Goal: Use online tool/utility: Utilize a website feature to perform a specific function

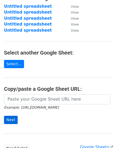
scroll to position [48, 0]
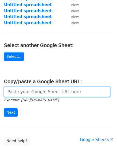
click at [20, 88] on input "url" at bounding box center [57, 92] width 106 height 10
paste input "https://docs.google.com/spreadsheets/d/1V8StULsSqk9Sb5uj0avj8OFaA40efdNZxtk6UDE…"
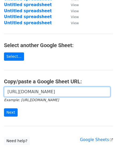
scroll to position [0, 133]
type input "https://docs.google.com/spreadsheets/d/1V8StULsSqk9Sb5uj0avj8OFaA40efdNZxtk6UDE…"
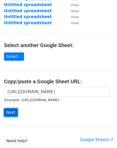
click at [13, 110] on input "Next" at bounding box center [11, 112] width 14 height 8
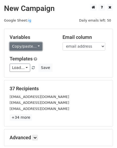
click at [26, 47] on link "Copy/paste..." at bounding box center [26, 46] width 33 height 8
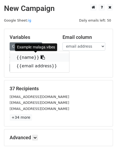
click at [24, 57] on link "{{name}}" at bounding box center [39, 57] width 59 height 9
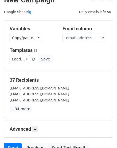
scroll to position [57, 0]
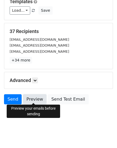
click at [39, 98] on link "Preview" at bounding box center [34, 99] width 23 height 10
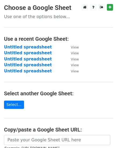
scroll to position [86, 0]
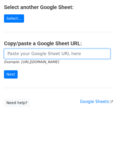
click at [31, 54] on input "url" at bounding box center [57, 54] width 106 height 10
paste input "[URL][DOMAIN_NAME]"
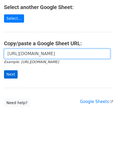
type input "[URL][DOMAIN_NAME]"
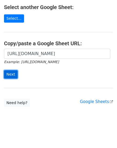
scroll to position [0, 0]
click at [14, 72] on input "Next" at bounding box center [11, 74] width 14 height 8
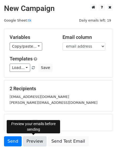
click at [33, 143] on link "Preview" at bounding box center [34, 141] width 23 height 10
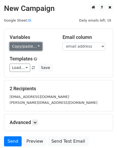
click at [31, 45] on link "Copy/paste..." at bounding box center [26, 46] width 33 height 8
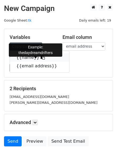
click at [26, 58] on link "{{name}}" at bounding box center [39, 57] width 59 height 9
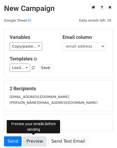
click at [36, 141] on link "Preview" at bounding box center [34, 141] width 23 height 10
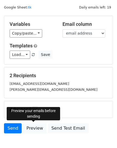
scroll to position [24, 0]
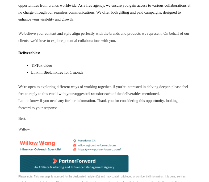
scroll to position [480, 0]
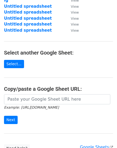
scroll to position [97, 0]
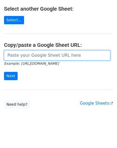
click at [45, 58] on input "url" at bounding box center [57, 55] width 106 height 10
paste input "https://docs.google.com/spreadsheets/d/1IUyw7ffF6JodVWq8_INYu2UTJQomMQAd48yK31z…"
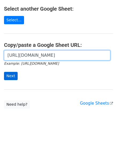
type input "https://docs.google.com/spreadsheets/d/1IUyw7ffF6JodVWq8_INYu2UTJQomMQAd48yK31z…"
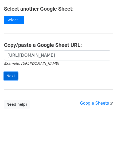
scroll to position [0, 0]
click at [11, 73] on input "Next" at bounding box center [11, 76] width 14 height 8
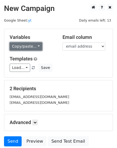
click at [34, 47] on link "Copy/paste..." at bounding box center [26, 46] width 33 height 8
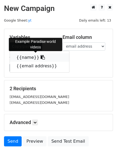
click at [28, 57] on link "{{name}}" at bounding box center [39, 57] width 59 height 9
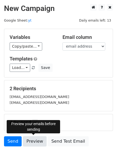
click at [38, 141] on link "Preview" at bounding box center [34, 141] width 23 height 10
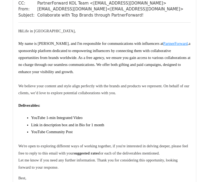
scroll to position [426, 0]
